Goal: Transaction & Acquisition: Purchase product/service

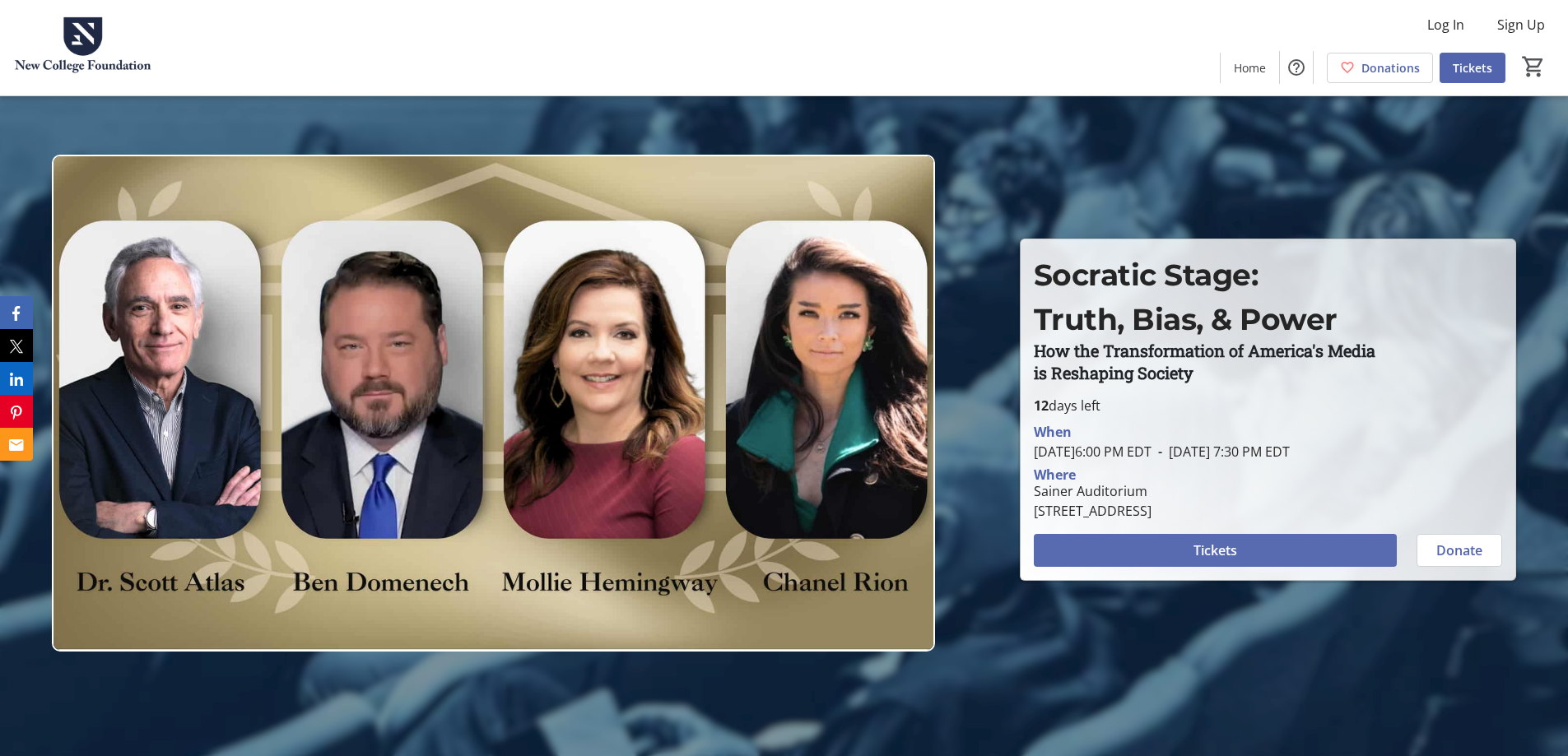
click at [1152, 541] on span at bounding box center [1216, 551] width 364 height 40
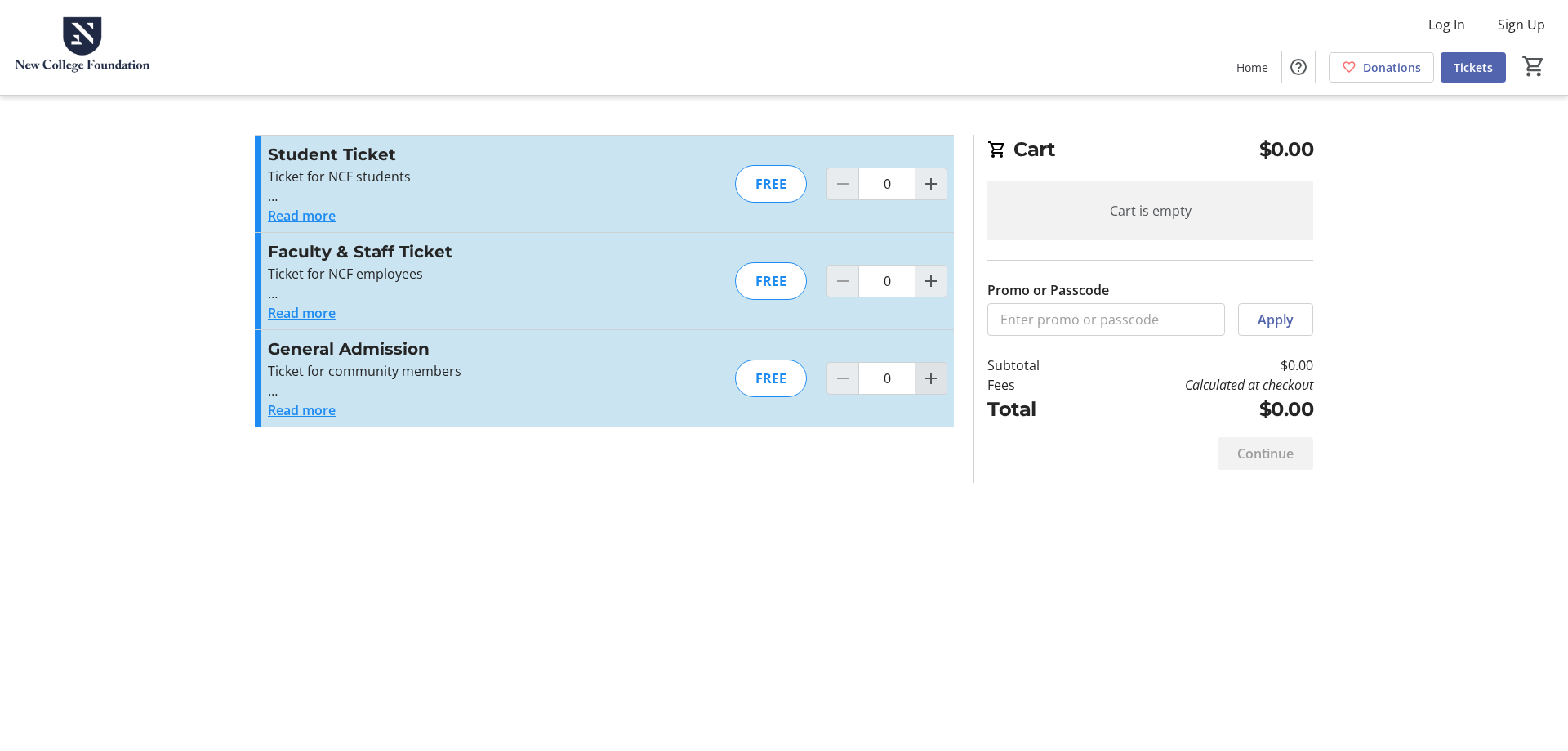
click at [922, 379] on mat-icon "Increment by one" at bounding box center [930, 378] width 20 height 20
type input "1"
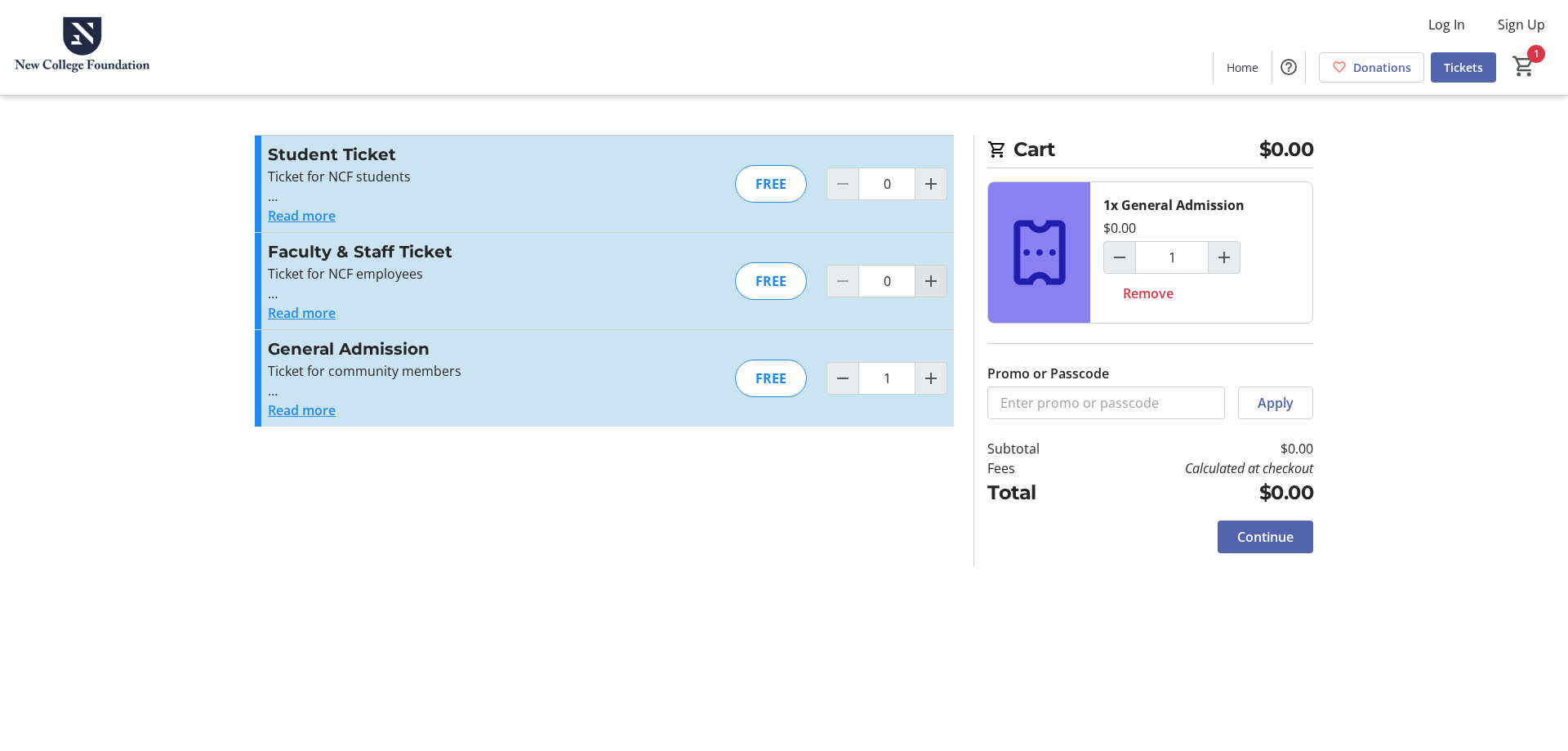
click at [932, 284] on mat-icon "Increment by one" at bounding box center [930, 281] width 20 height 20
type input "1"
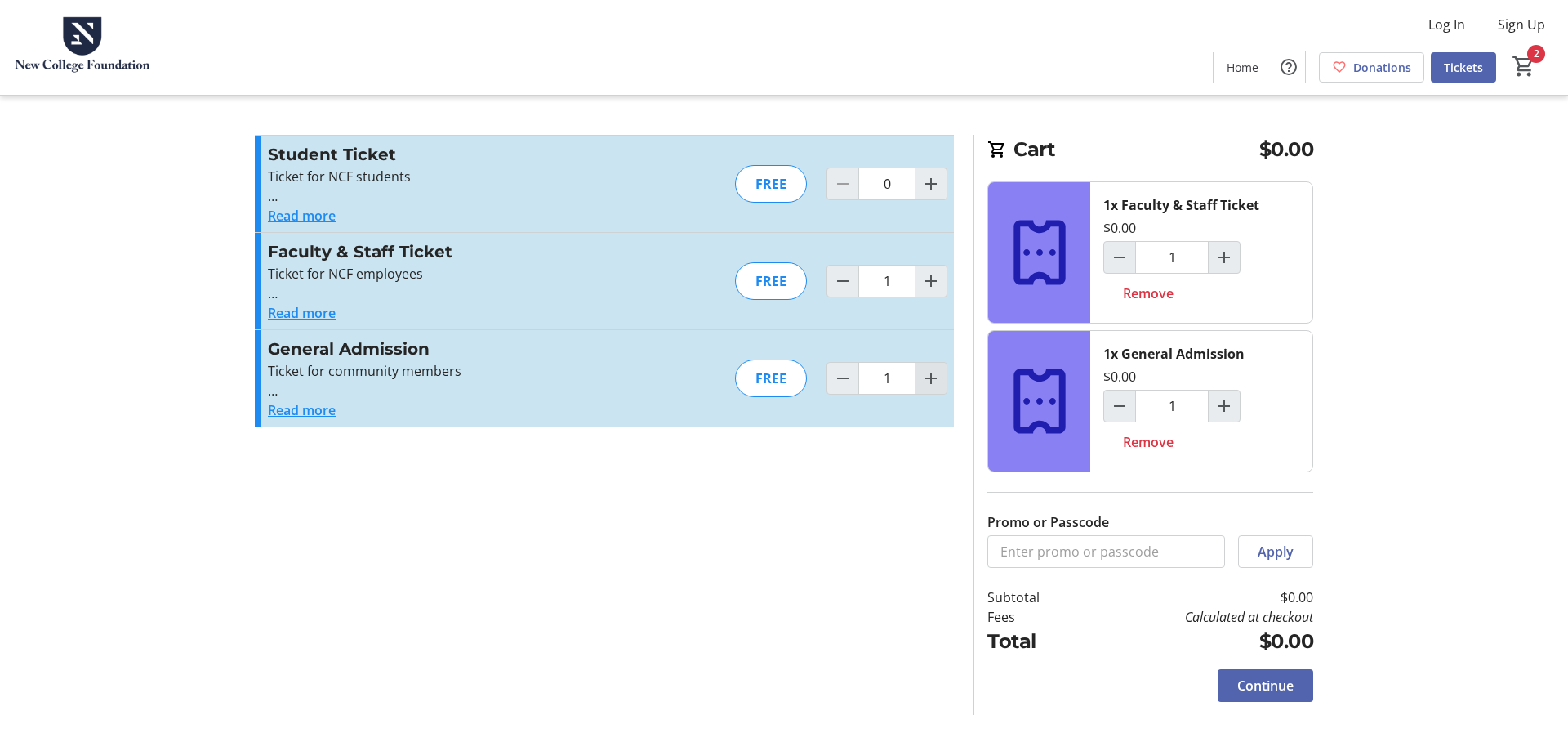
click at [924, 390] on span "Increment by one" at bounding box center [930, 378] width 31 height 31
type input "2"
click at [924, 390] on div at bounding box center [931, 378] width 33 height 33
click at [930, 379] on div at bounding box center [931, 378] width 33 height 33
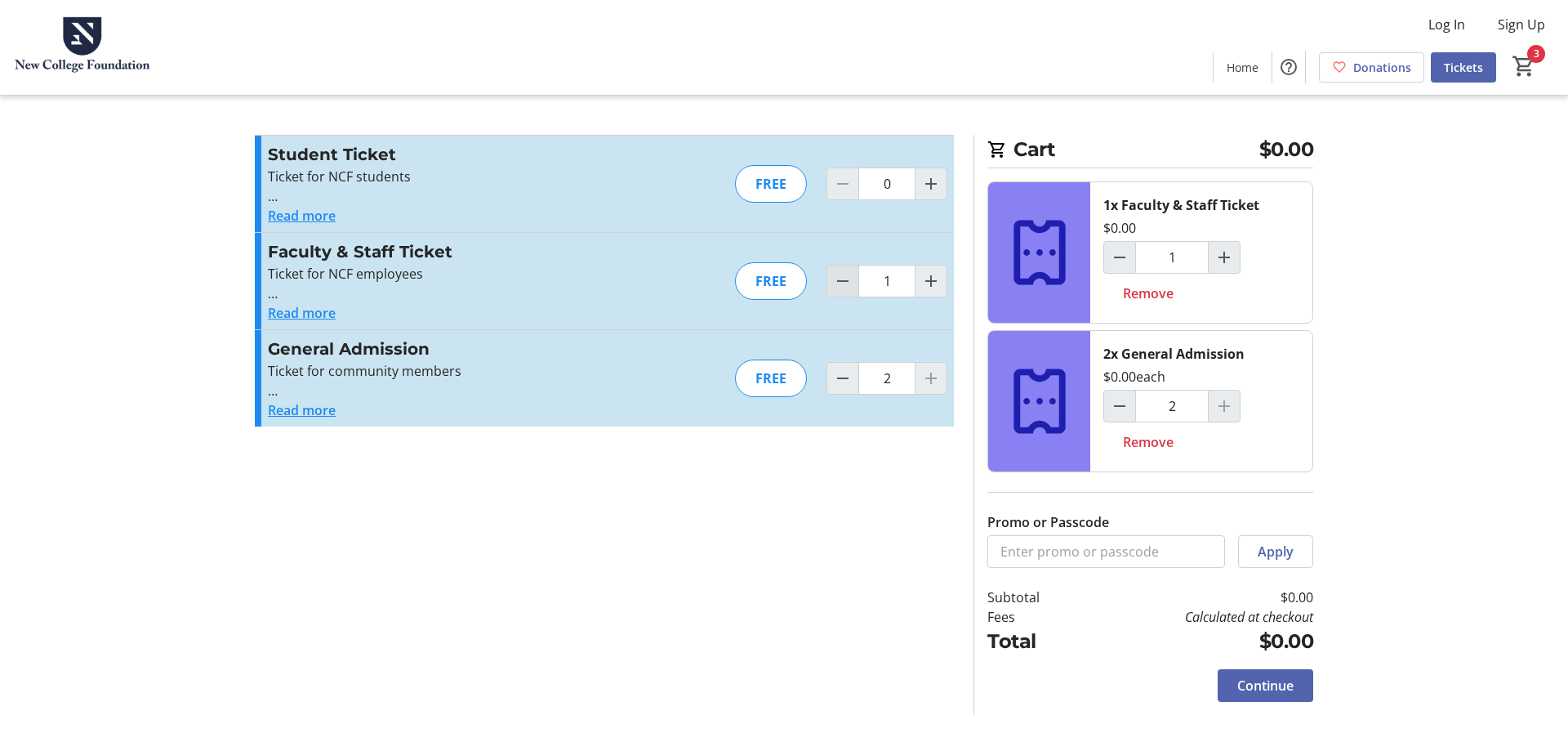
click at [835, 275] on mat-icon "Decrement by one" at bounding box center [843, 281] width 20 height 20
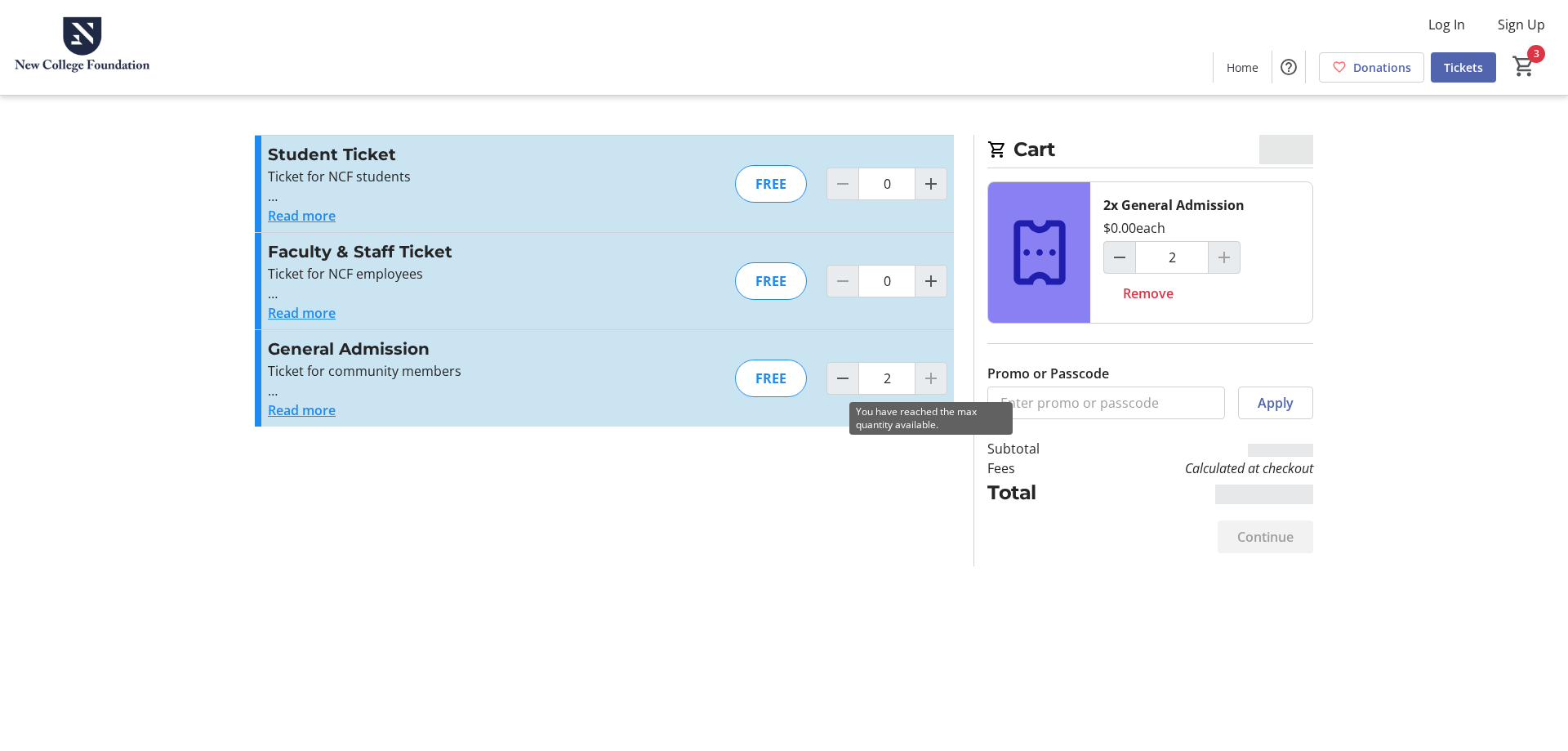
click at [936, 367] on div at bounding box center [931, 378] width 33 height 33
click at [930, 373] on div at bounding box center [931, 378] width 33 height 33
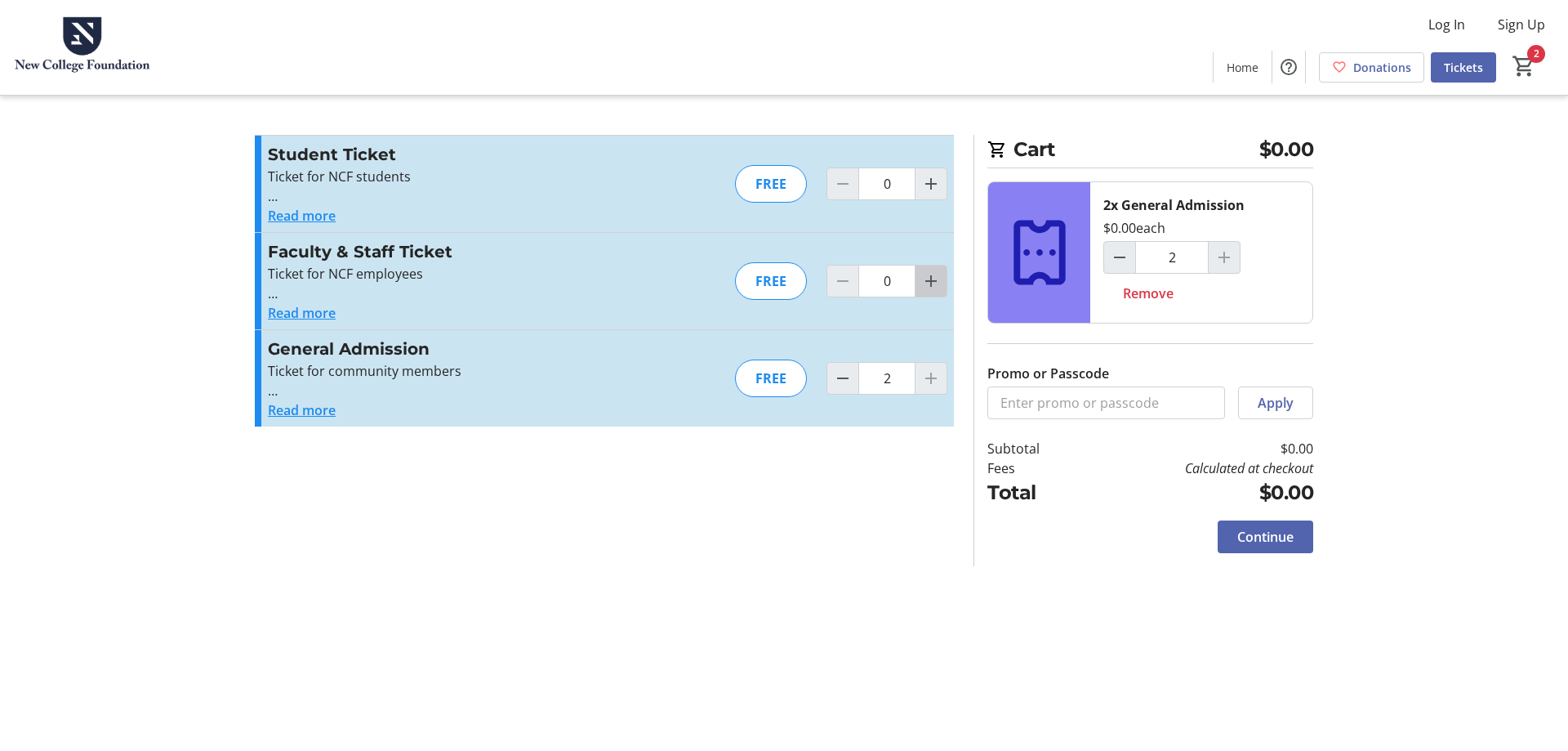
click at [928, 273] on mat-icon "Increment by one" at bounding box center [930, 281] width 20 height 20
type input "1"
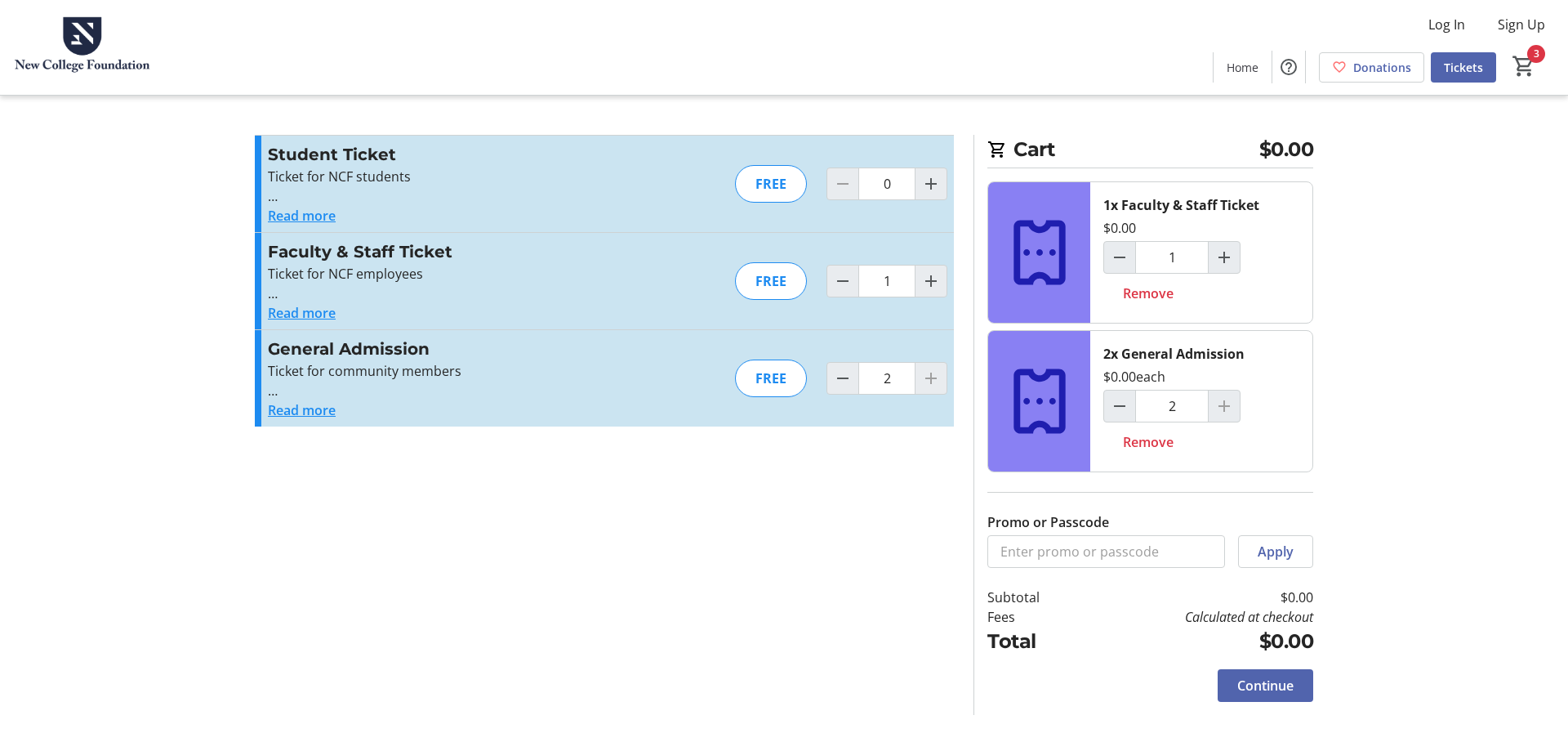
click at [1256, 712] on div "Continue" at bounding box center [1151, 686] width 326 height 58
click at [1254, 687] on span "Continue" at bounding box center [1266, 685] width 57 height 20
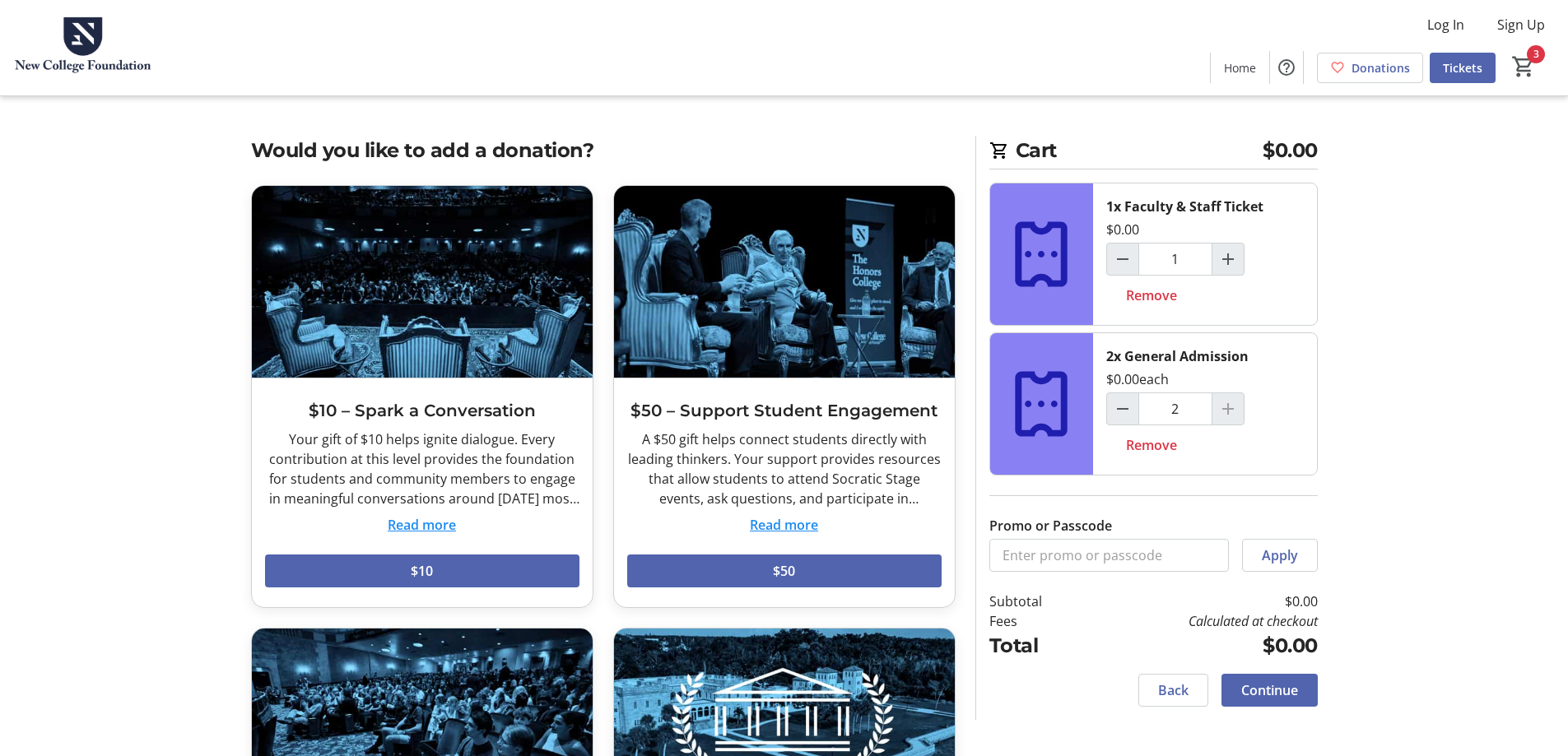
scroll to position [392, 0]
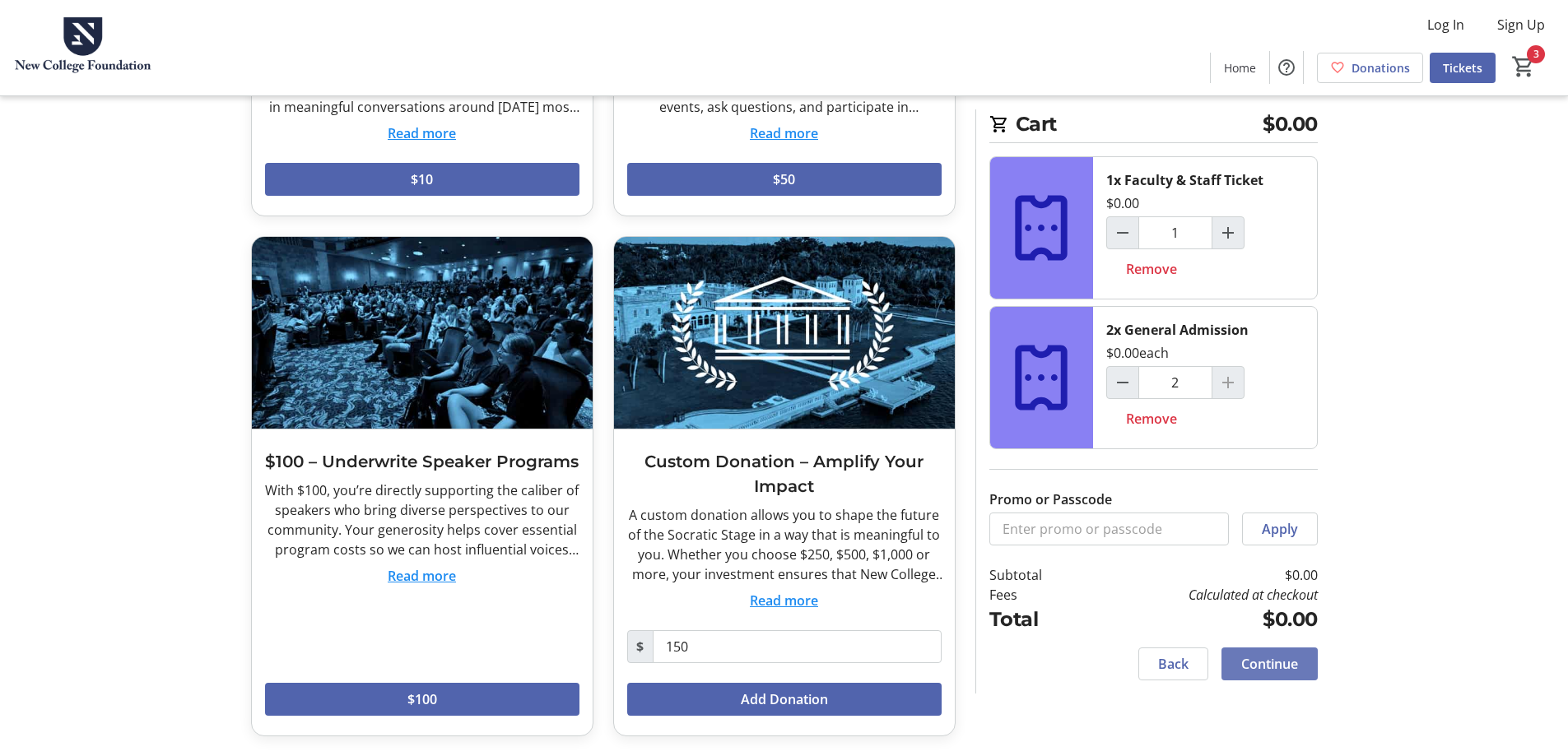
click at [1264, 663] on span "Continue" at bounding box center [1270, 664] width 57 height 20
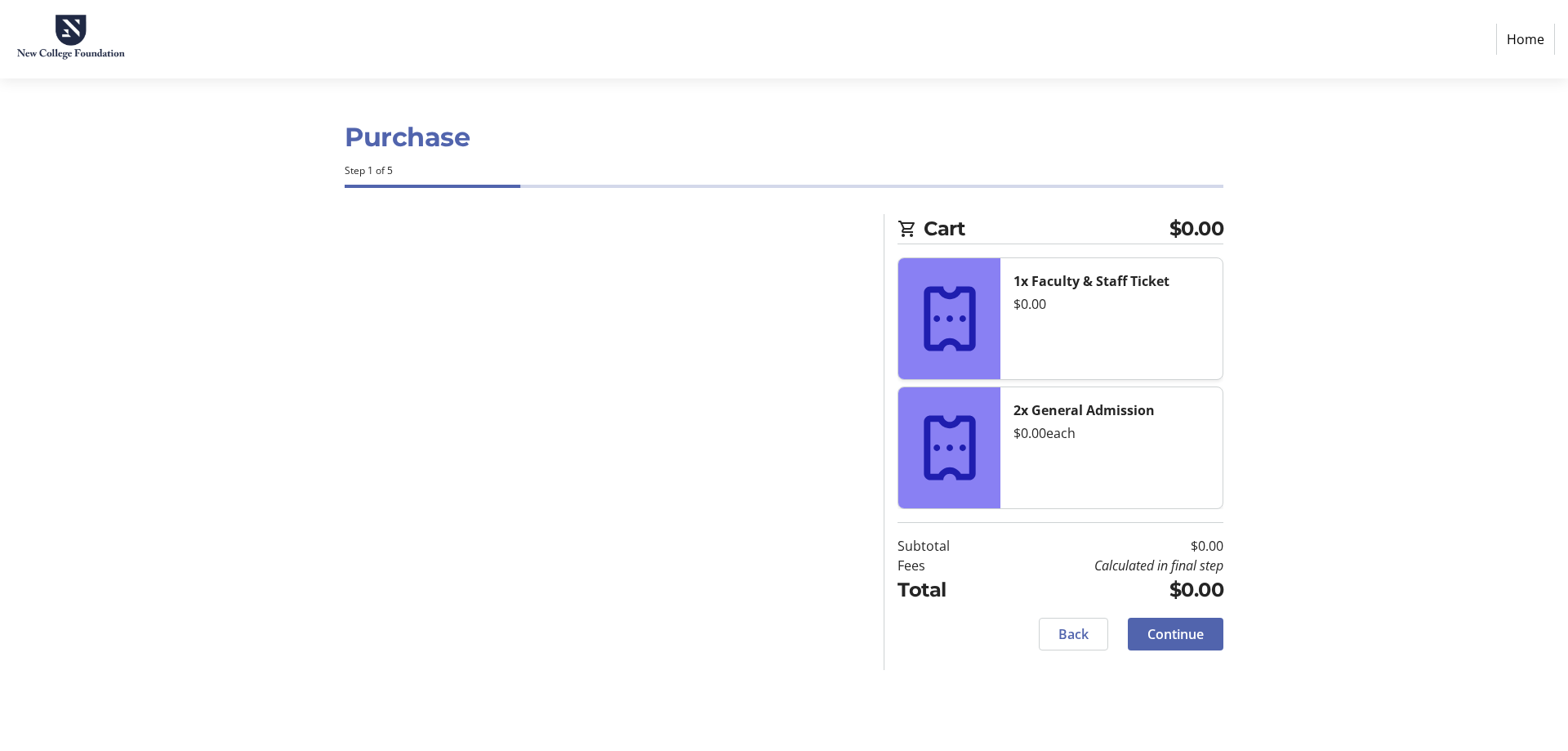
select select "US"
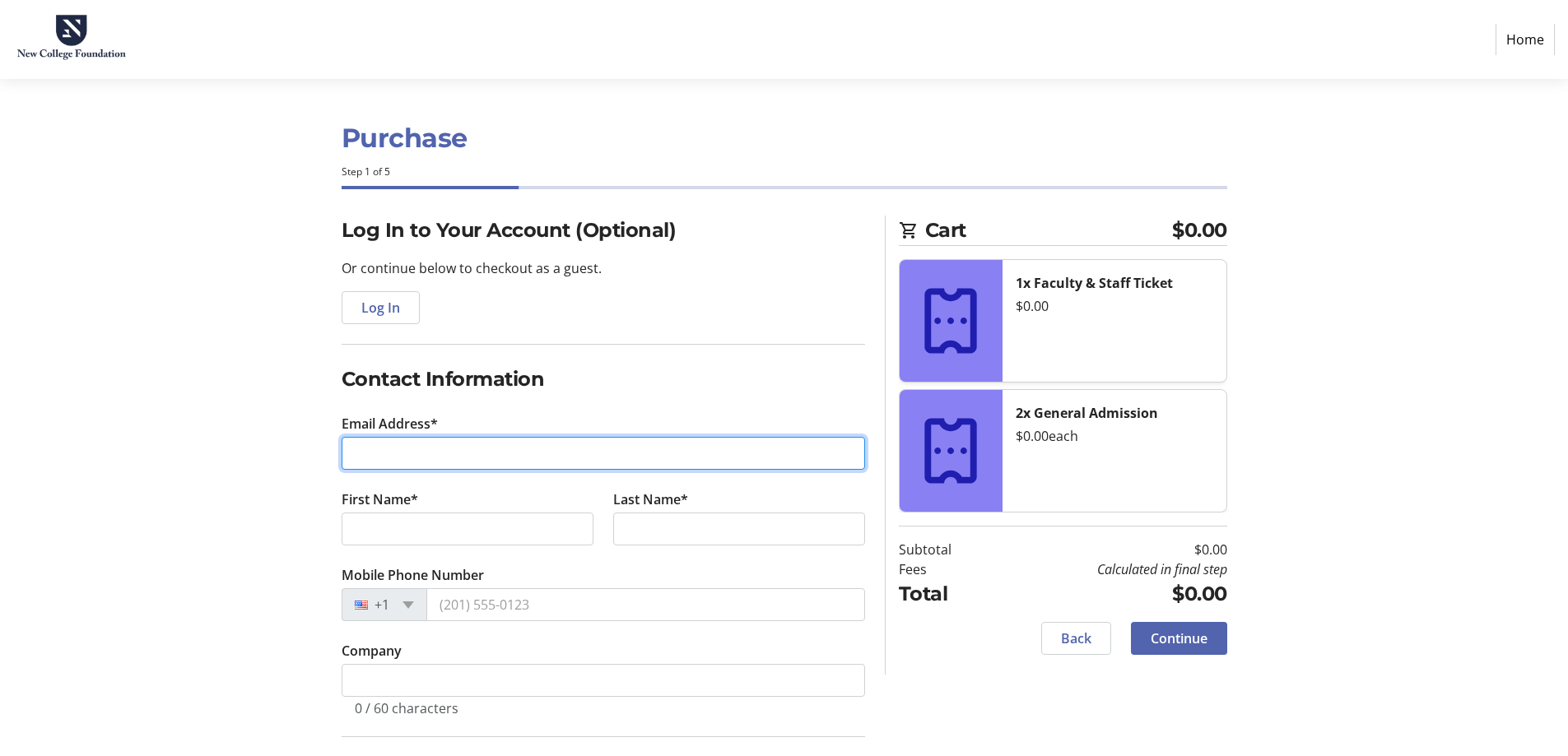
click at [644, 456] on input "Email Address*" at bounding box center [604, 453] width 524 height 33
type input "[EMAIL_ADDRESS][DOMAIN_NAME]"
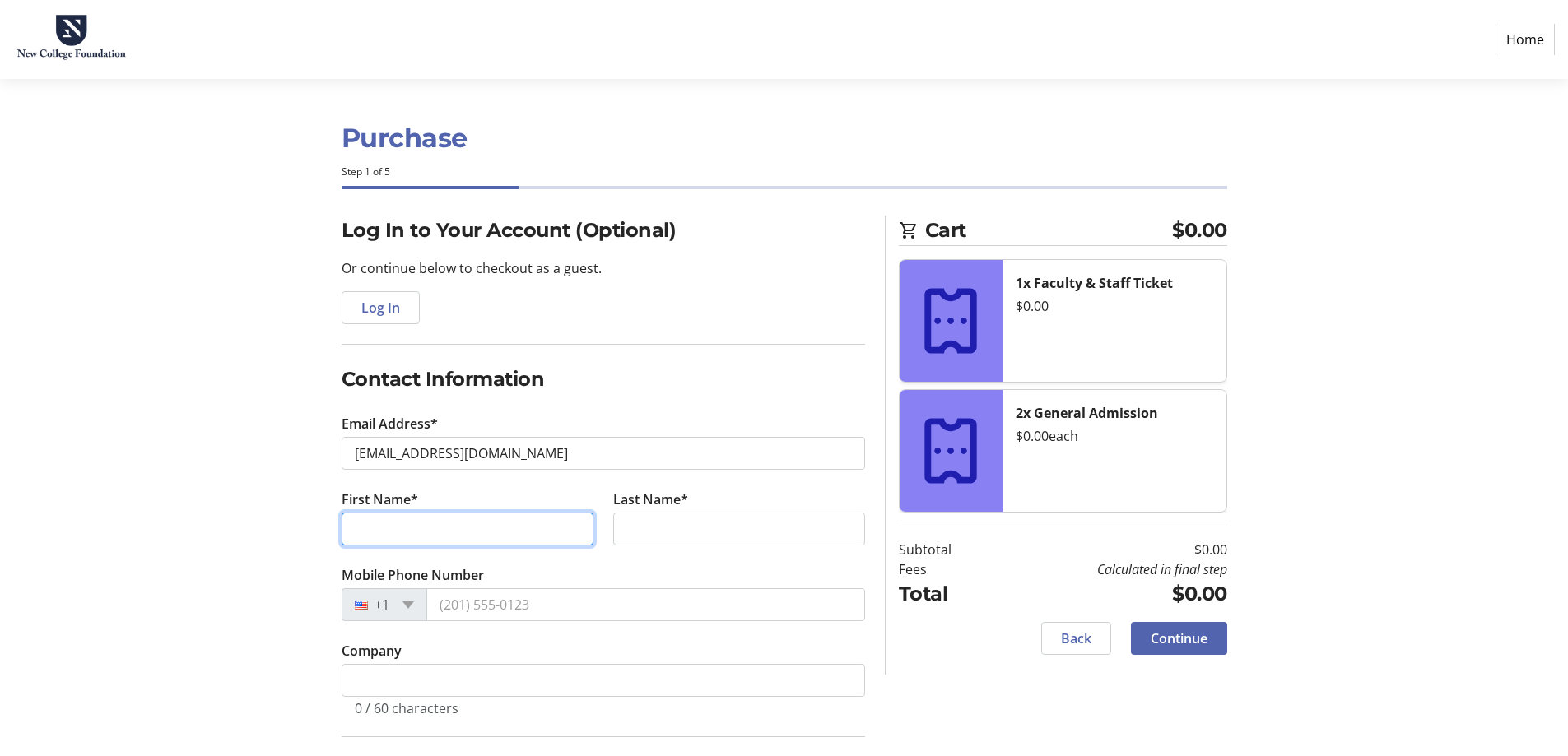
type input "[PERSON_NAME]"
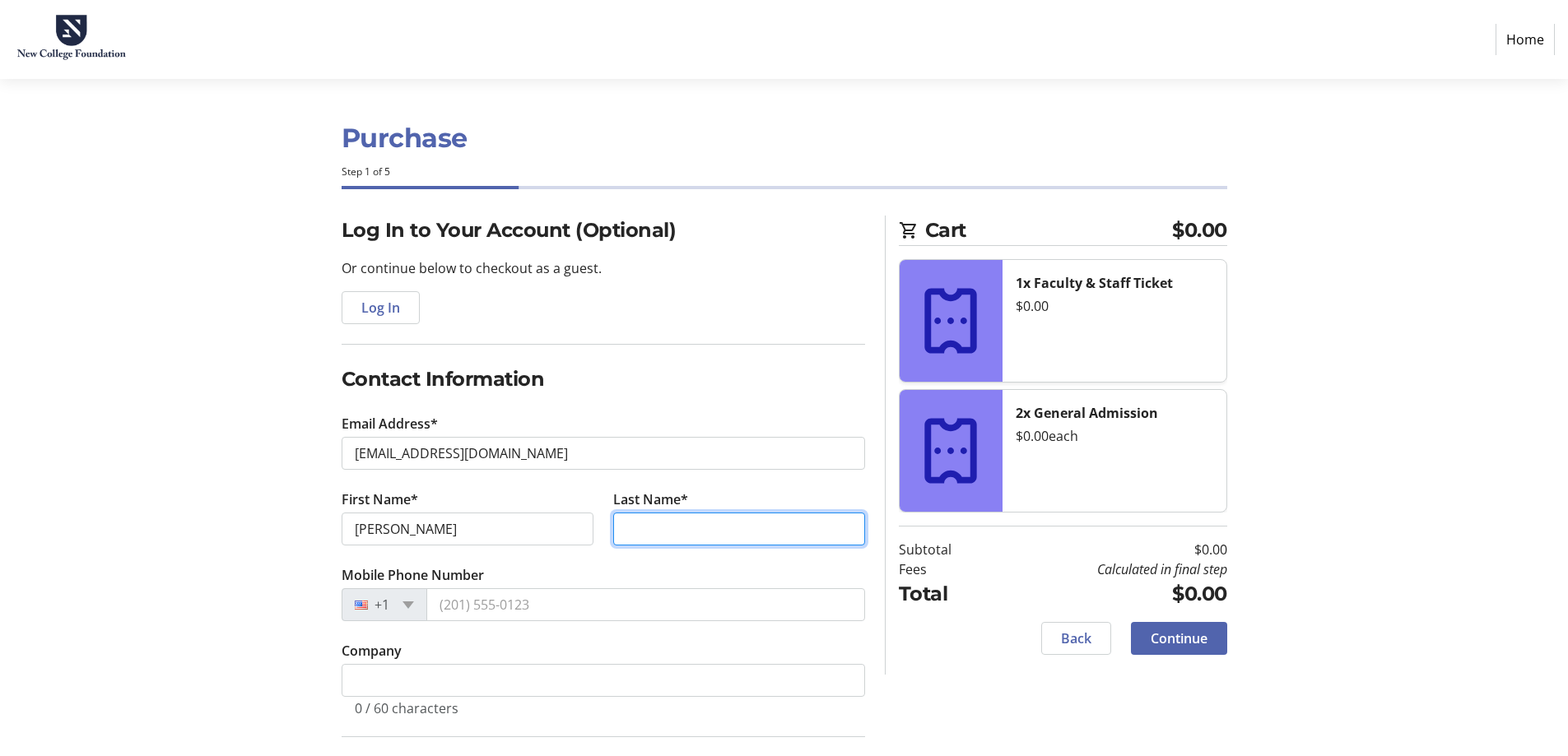
type input "[PERSON_NAME]"
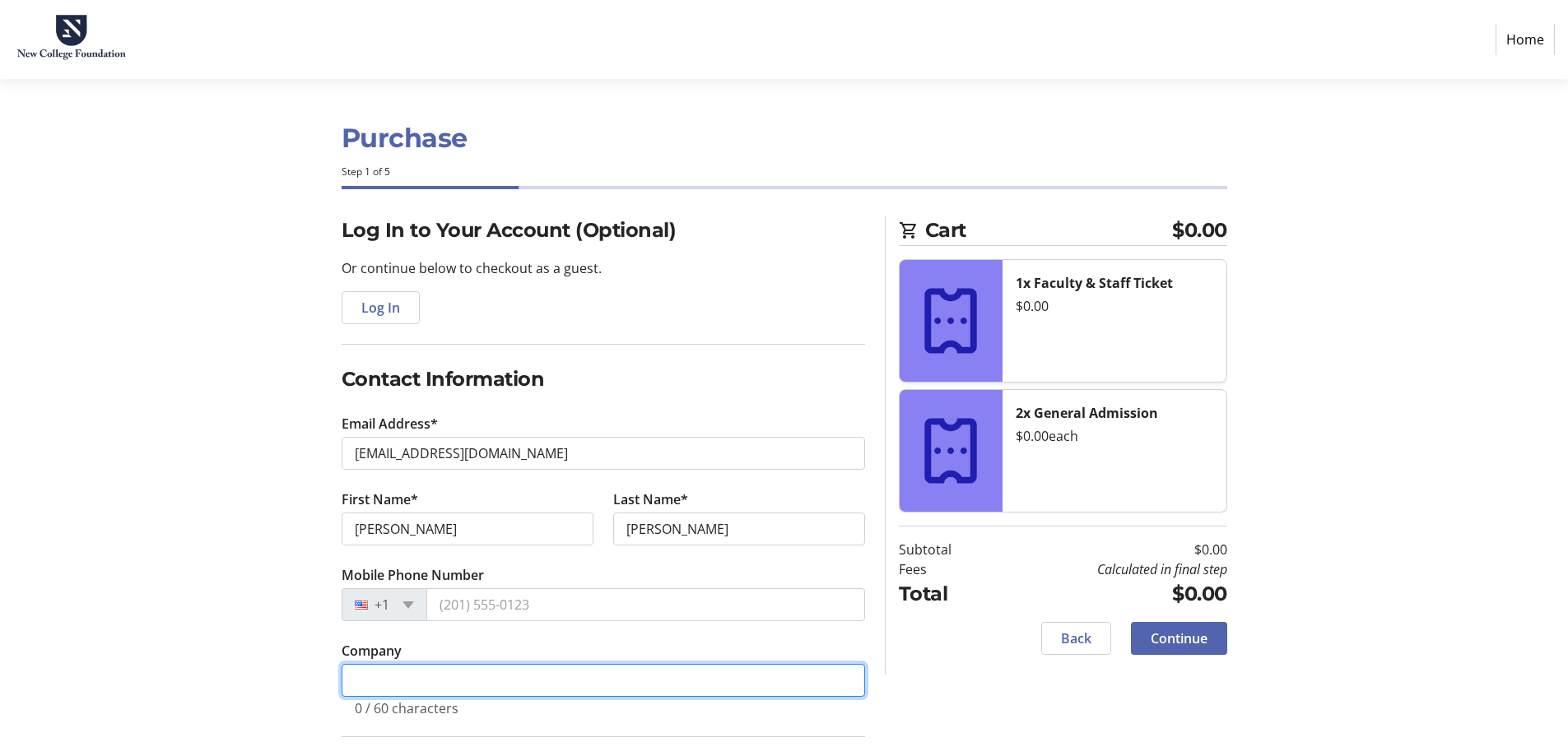
type input "[GEOGRAPHIC_DATA][US_STATE]"
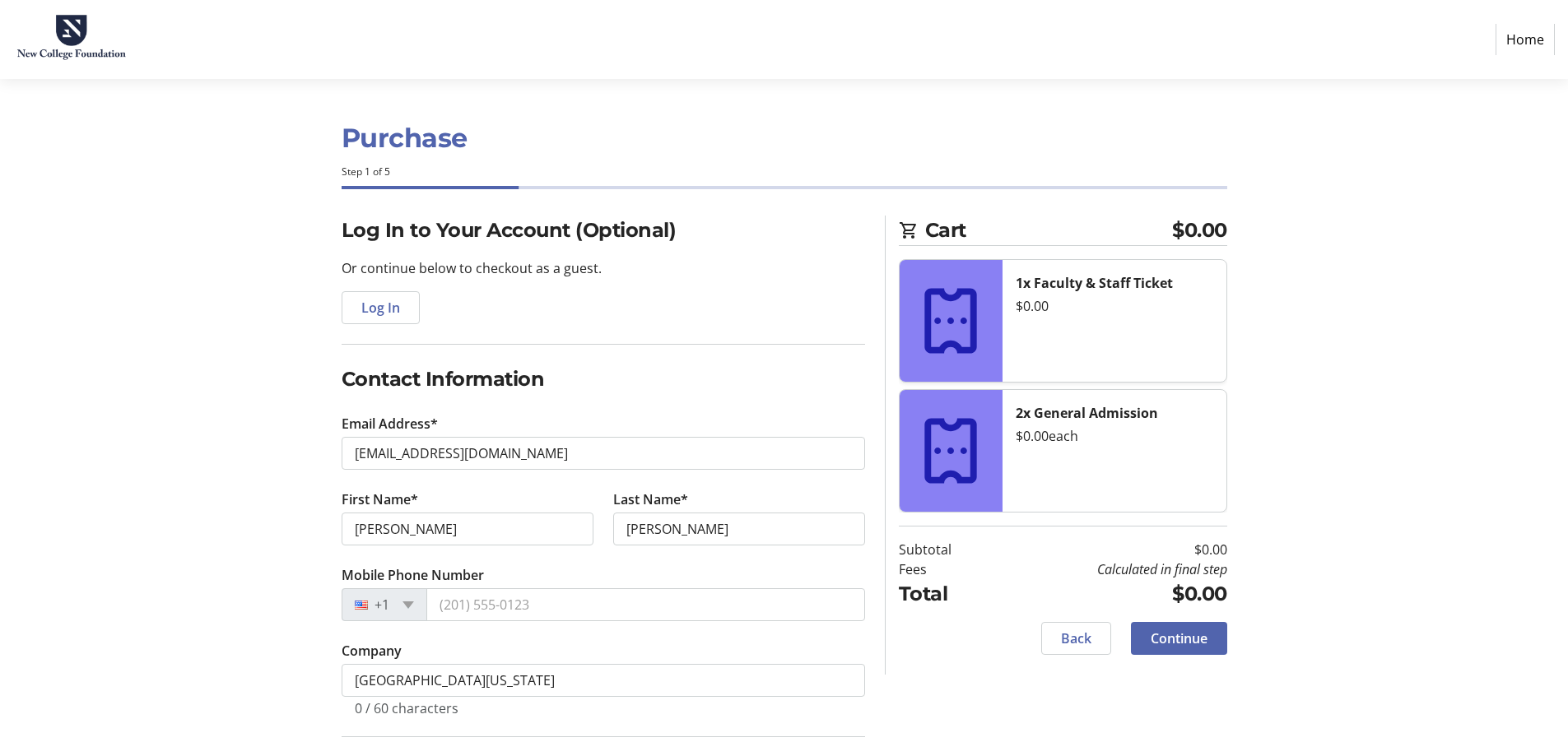
type input "[STREET_ADDRESS]"
type input "[GEOGRAPHIC_DATA]"
select select "FL"
type input "34243"
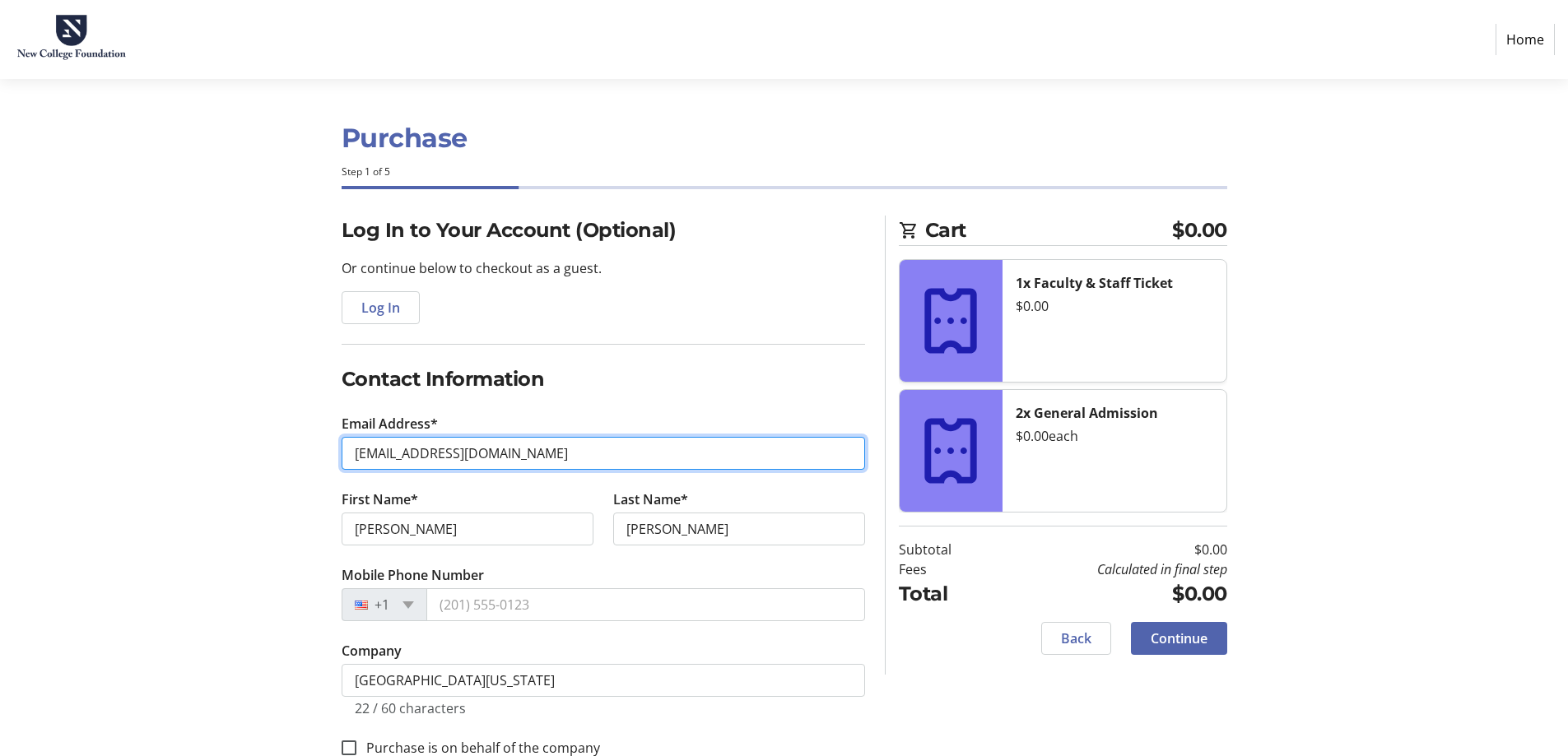
scroll to position [295, 0]
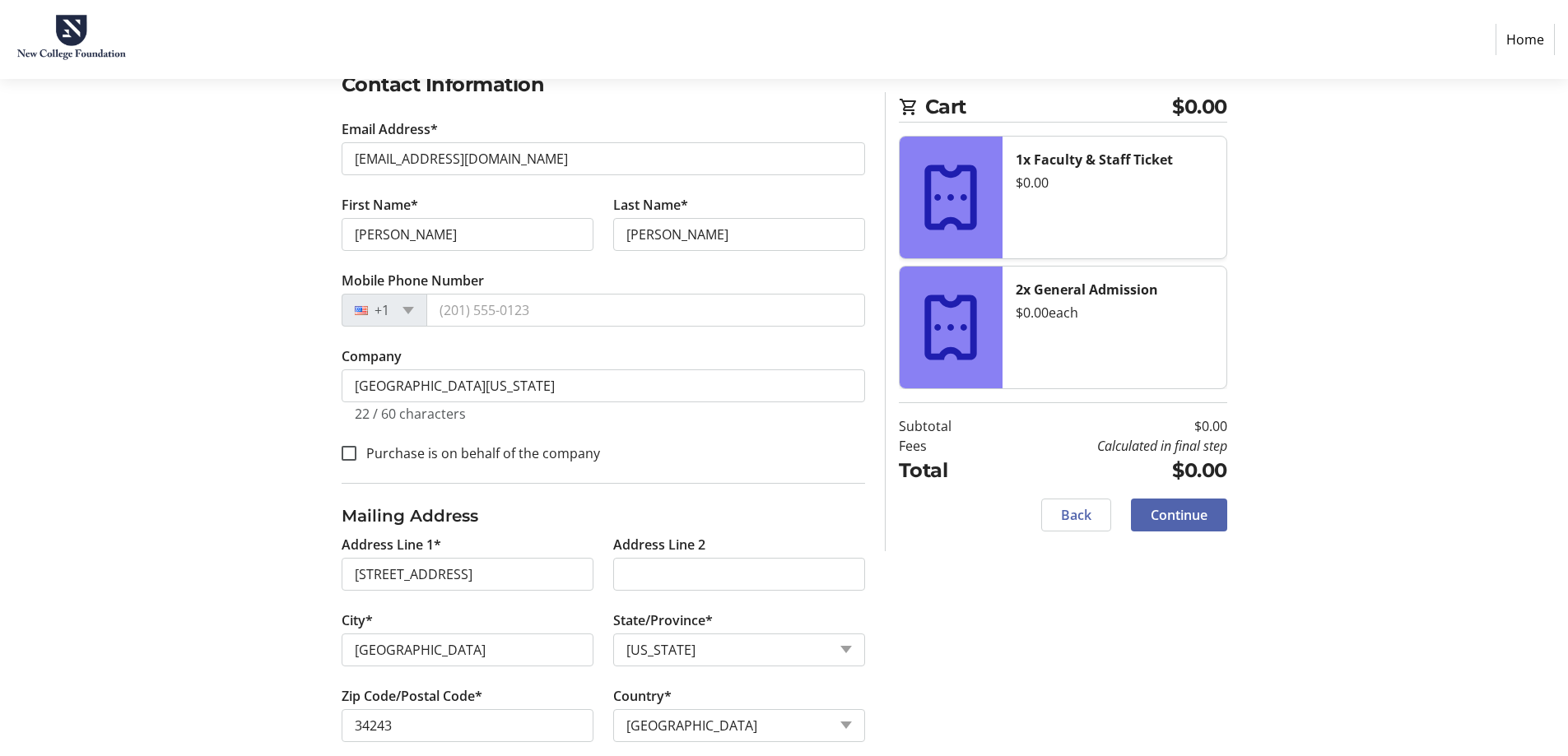
click at [524, 287] on tr-form-field "Mobile Phone Number +1" at bounding box center [604, 308] width 524 height 76
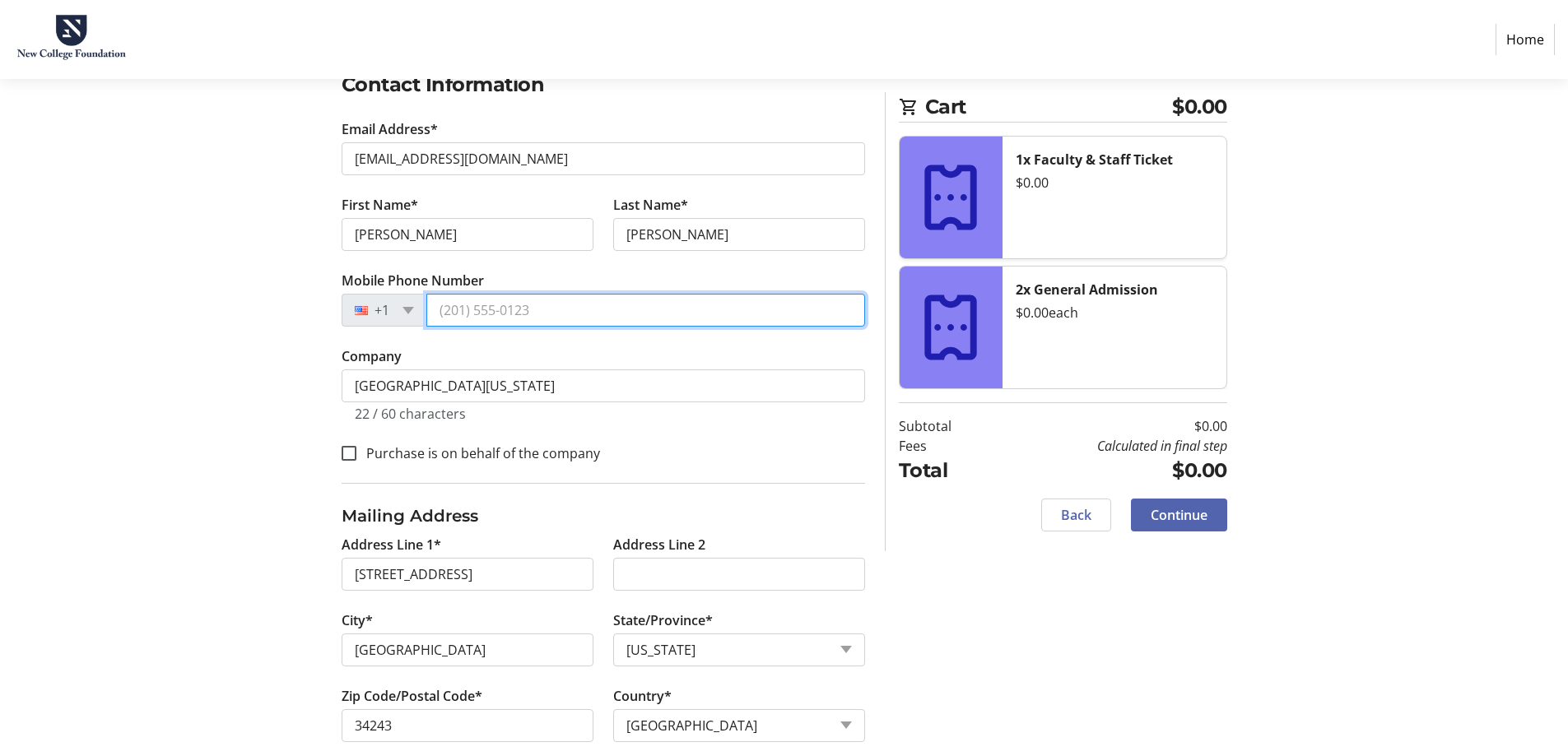
click at [521, 312] on input "Mobile Phone Number" at bounding box center [645, 310] width 439 height 33
type input "[PHONE_NUMBER]"
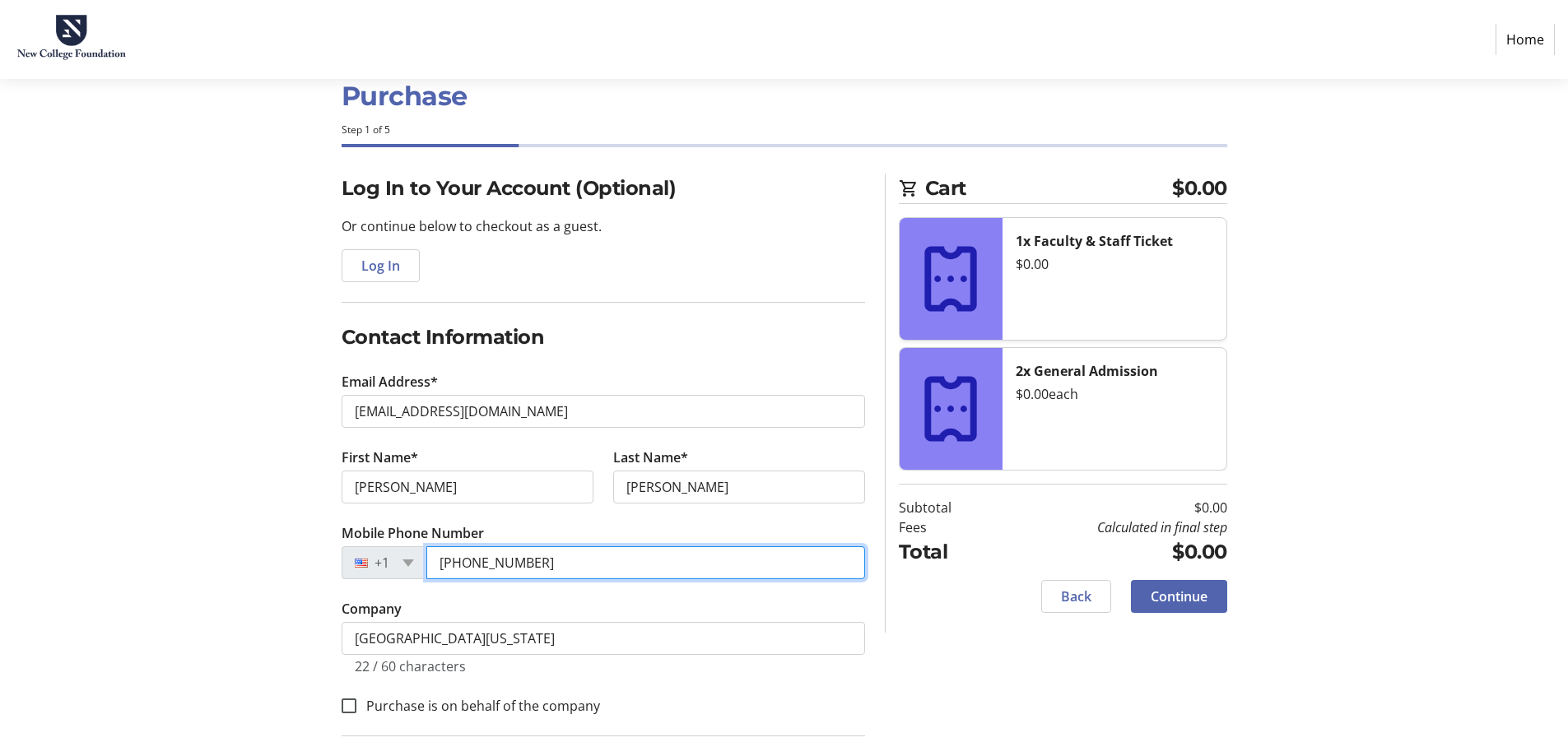
scroll to position [41, 0]
click at [1190, 581] on span at bounding box center [1179, 598] width 96 height 40
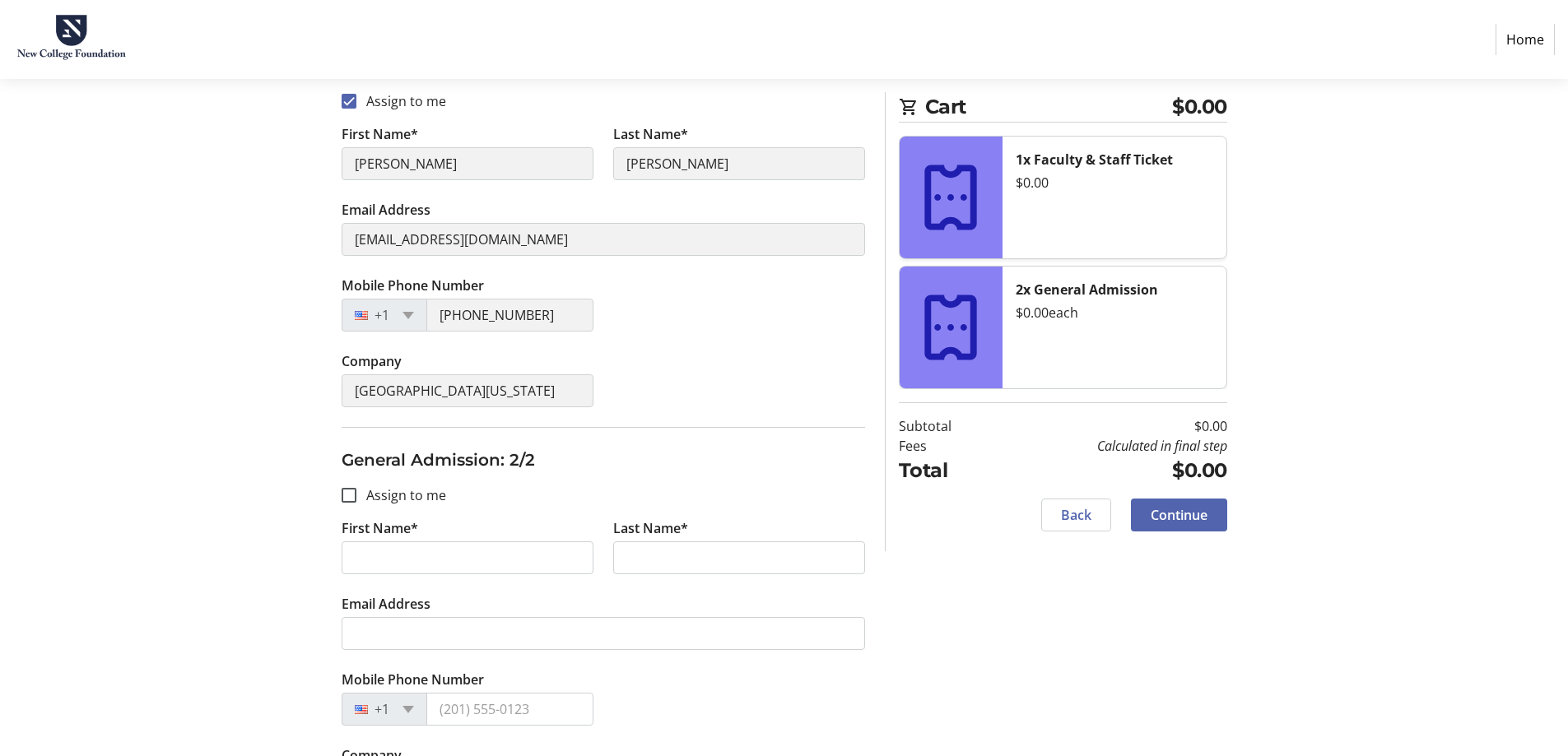
scroll to position [661, 0]
drag, startPoint x: 735, startPoint y: 518, endPoint x: 495, endPoint y: 555, distance: 242.8
click at [495, 555] on div "First Name* Last Name*" at bounding box center [604, 555] width 544 height 76
click at [492, 558] on input "First Name*" at bounding box center [467, 556] width 252 height 33
type input "[PERSON_NAME]"
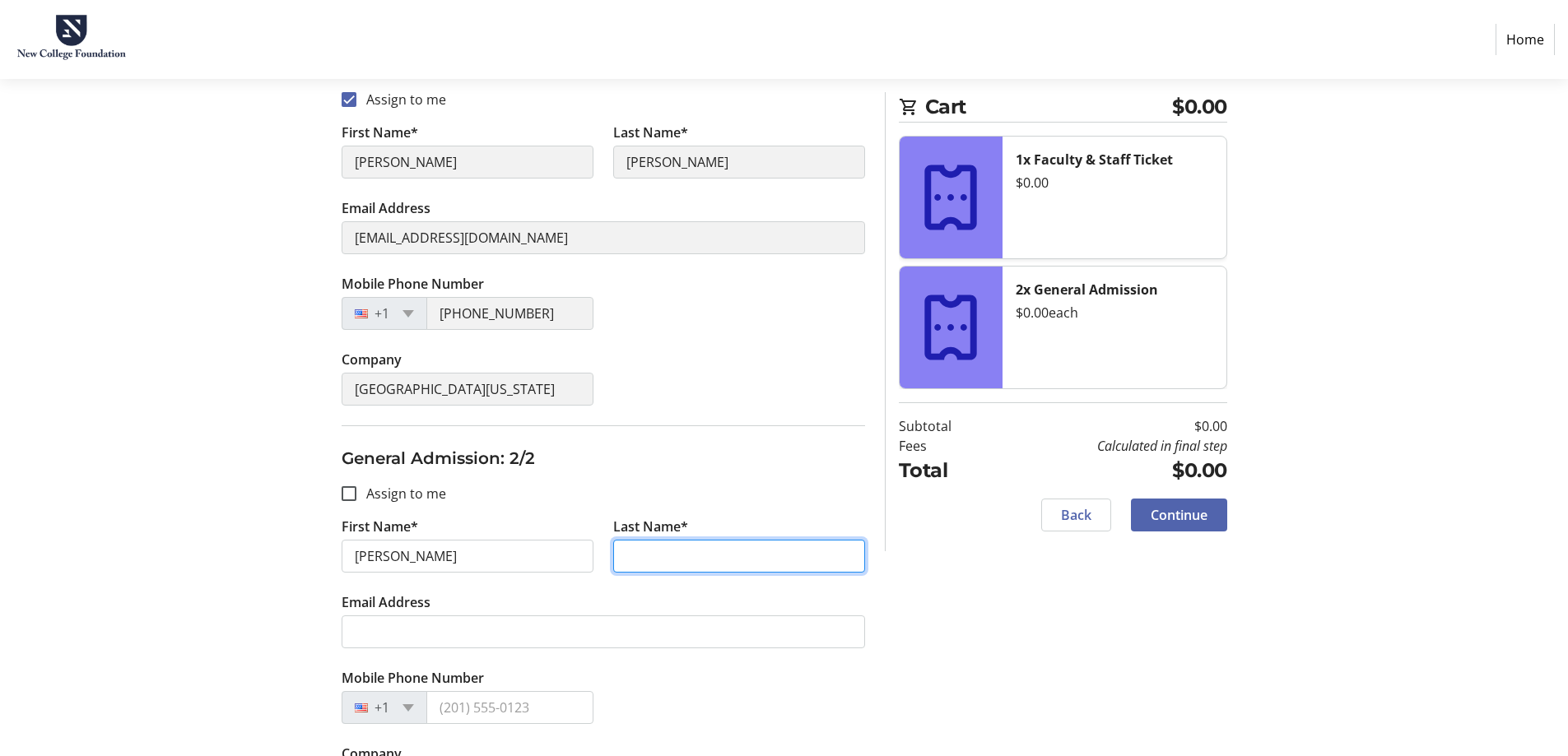
click at [665, 564] on input "Last Name*" at bounding box center [738, 556] width 252 height 33
type input "[PERSON_NAME]"
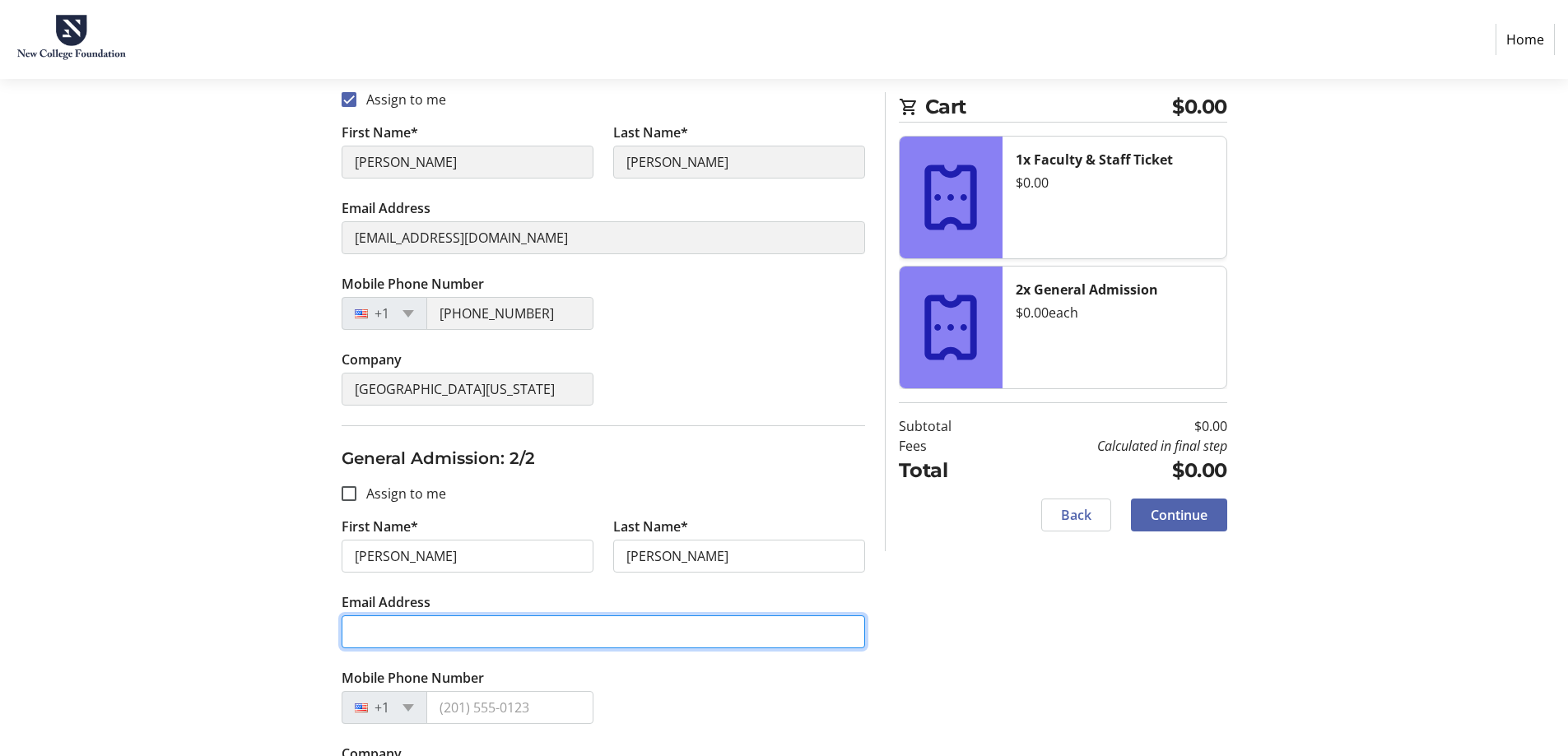
click at [452, 633] on input "Email Address" at bounding box center [604, 632] width 524 height 33
click at [445, 635] on input "[PERSON_NAME][EMAIL_ADDRESS][DOMAIN_NAME]" at bounding box center [604, 632] width 524 height 33
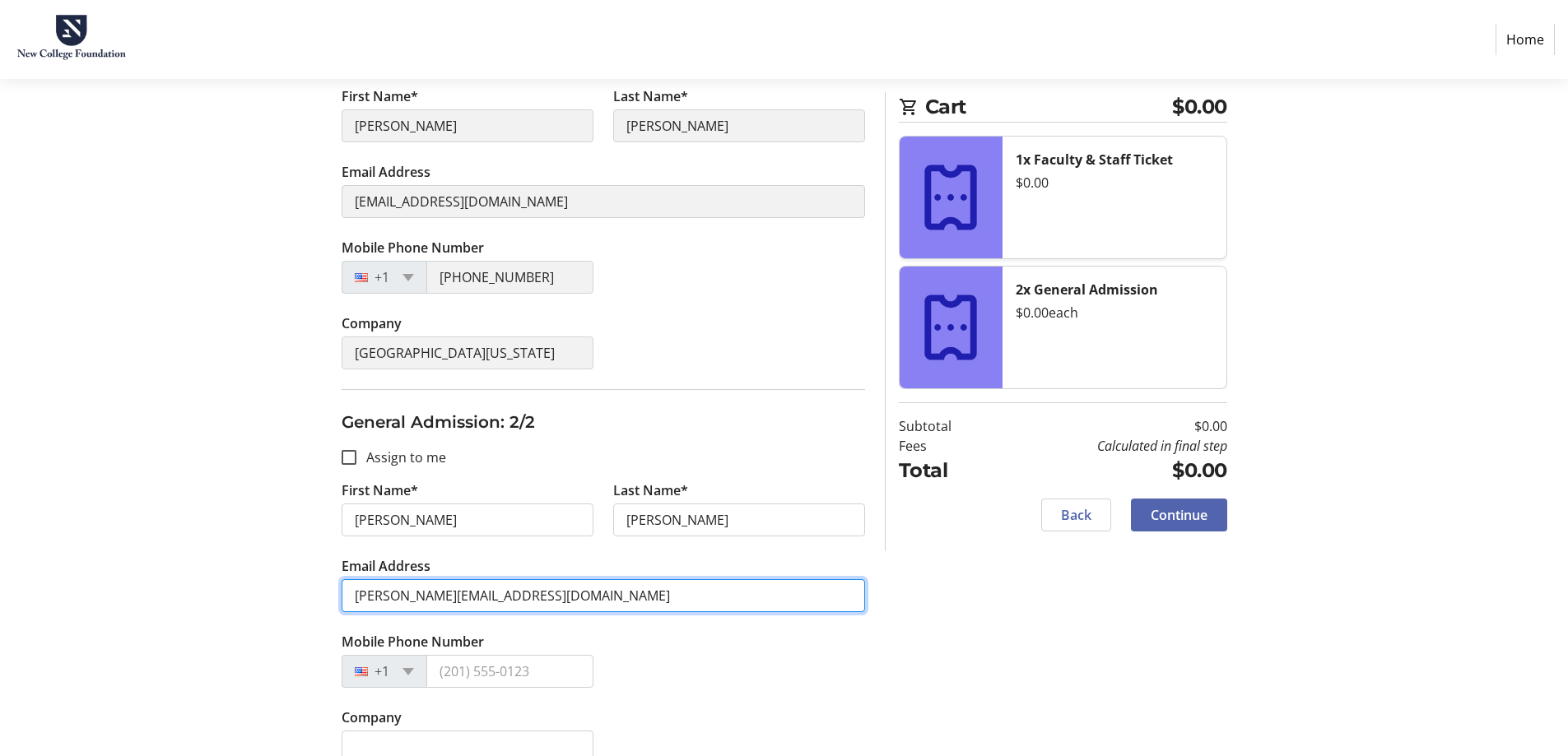
scroll to position [698, 0]
type input "[PERSON_NAME][EMAIL_ADDRESS][DOMAIN_NAME]"
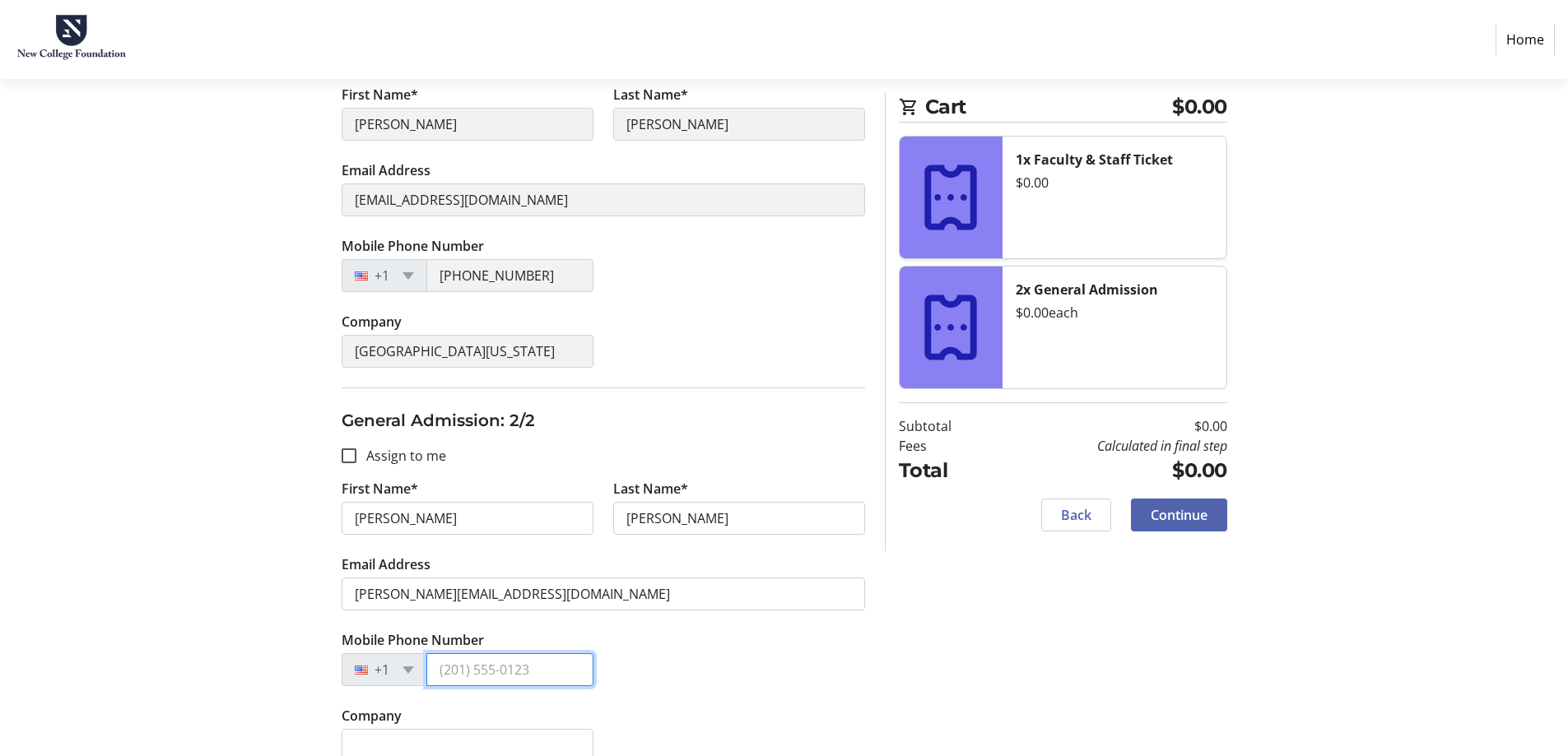
click at [550, 672] on input "Mobile Phone Number" at bounding box center [510, 670] width 167 height 33
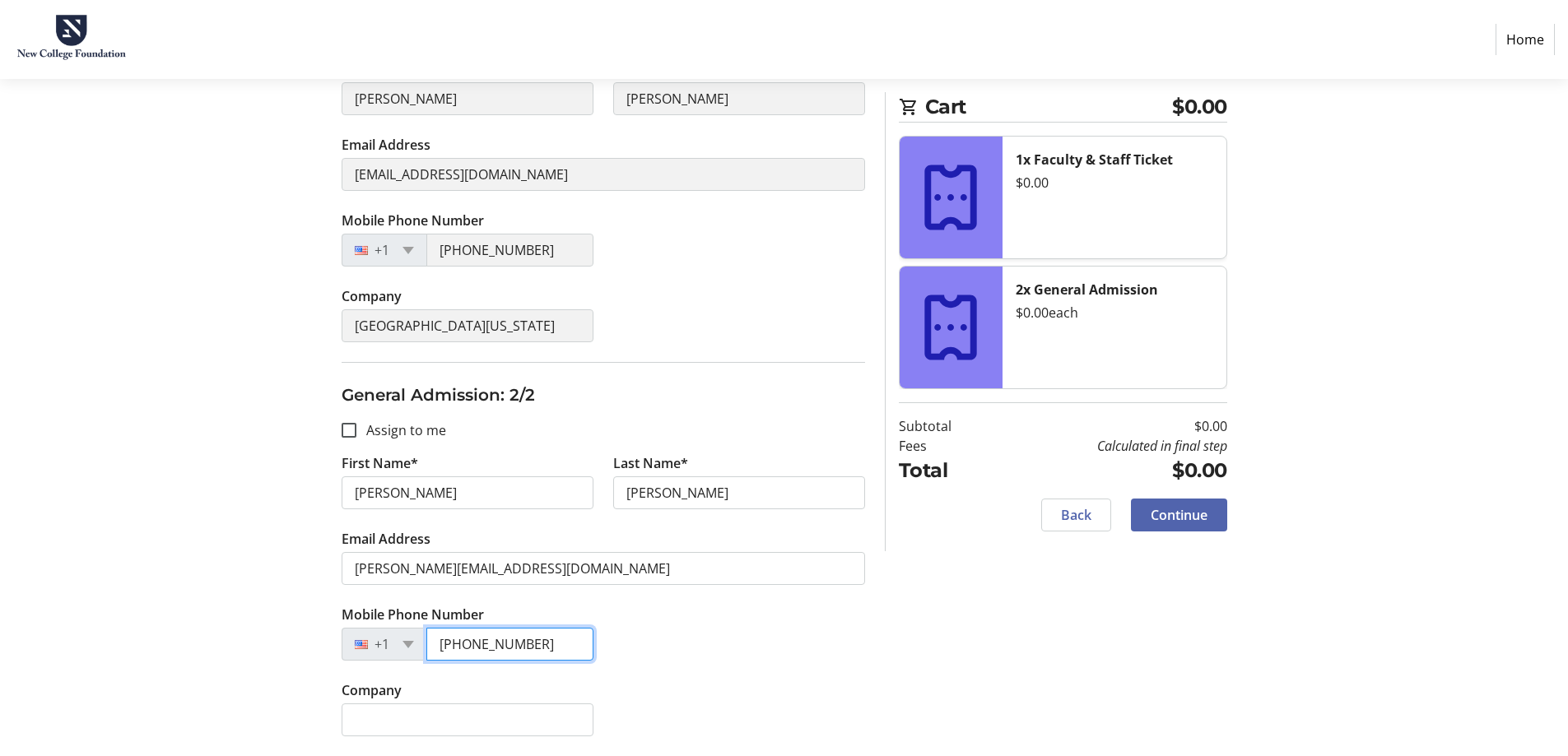
type input "[PHONE_NUMBER]"
click at [808, 531] on tr-form-field "Email Address [PERSON_NAME][EMAIL_ADDRESS][DOMAIN_NAME]" at bounding box center [604, 567] width 524 height 76
click at [1215, 526] on span at bounding box center [1179, 515] width 96 height 40
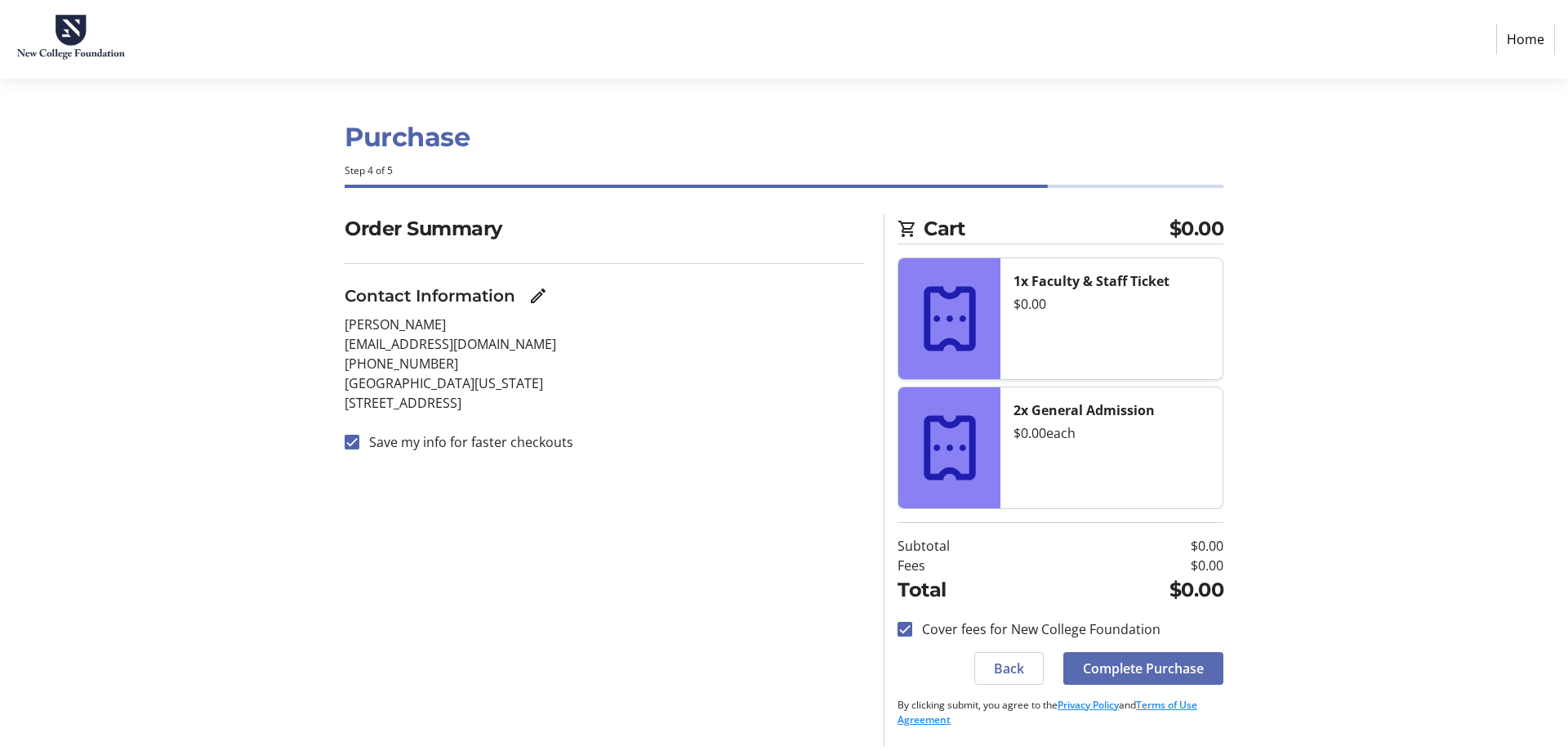
click at [1155, 676] on span "Complete Purchase" at bounding box center [1143, 668] width 121 height 20
